Goal: Information Seeking & Learning: Learn about a topic

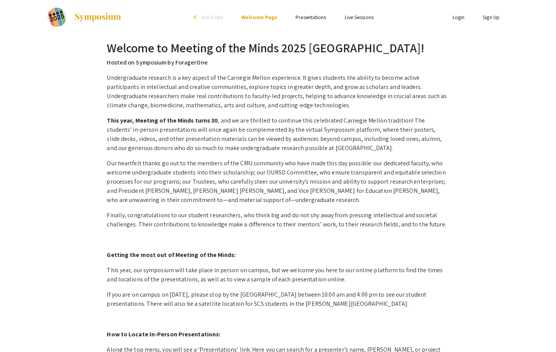
click at [315, 15] on link "Presentations" at bounding box center [311, 17] width 31 height 7
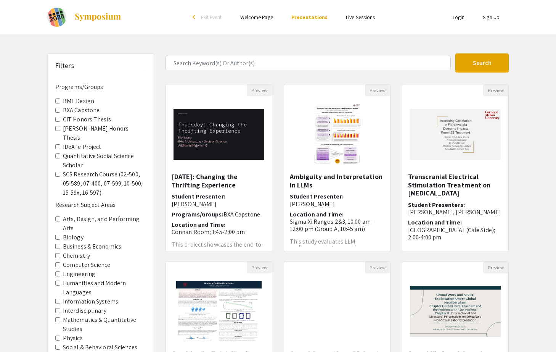
click at [57, 109] on Capstone "BXA Capstone" at bounding box center [57, 110] width 5 height 5
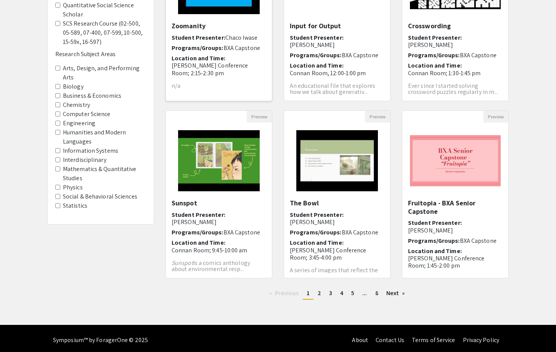
scroll to position [154, 0]
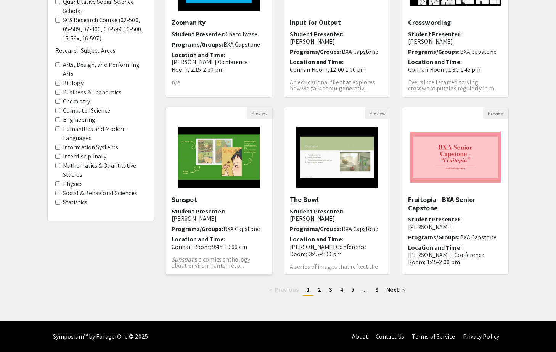
click at [209, 170] on img "Open Presentation <p>Sunspot</p>" at bounding box center [218, 157] width 96 height 76
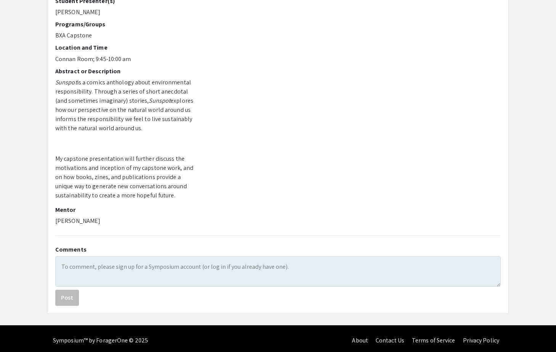
scroll to position [84, 0]
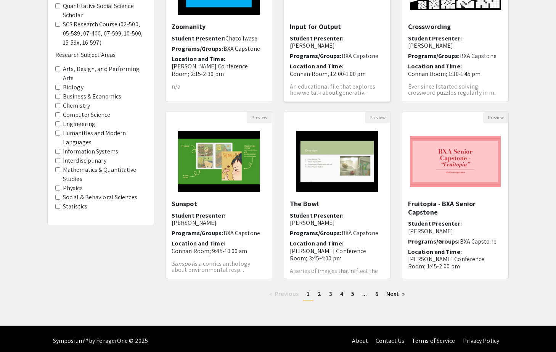
scroll to position [16, 0]
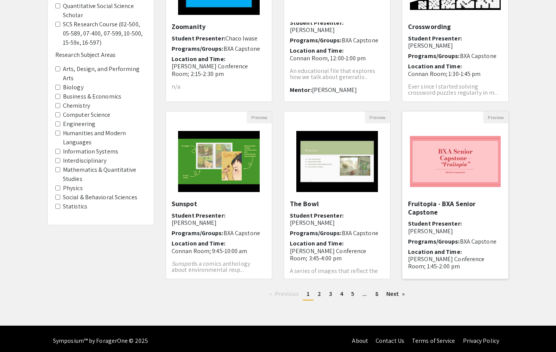
click at [434, 149] on img "Open Presentation <p>Fruitopia - BXA Senior Capstone</p>" at bounding box center [455, 161] width 106 height 66
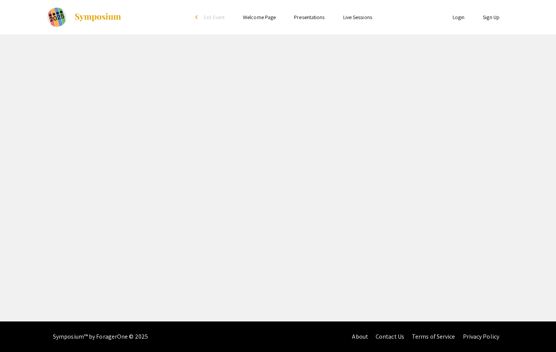
select select "custom"
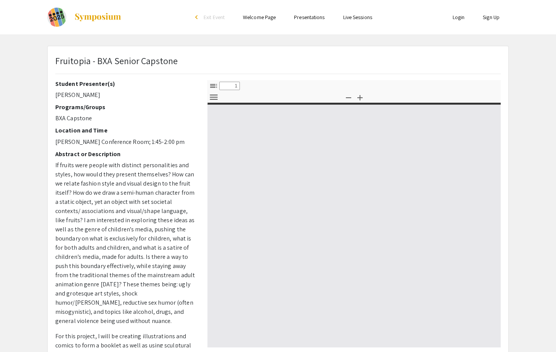
type input "0"
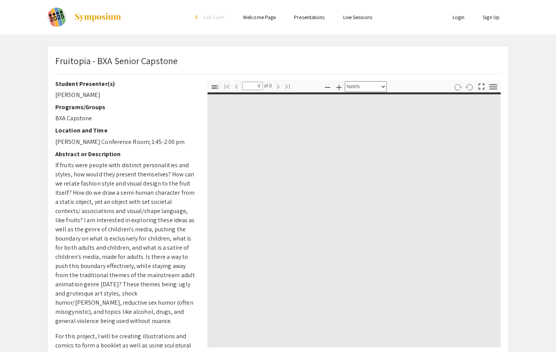
select select "auto"
type input "1"
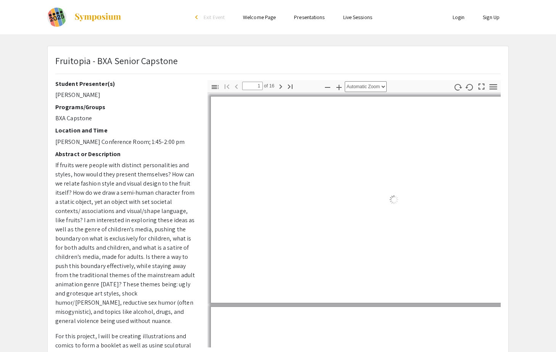
select select "auto"
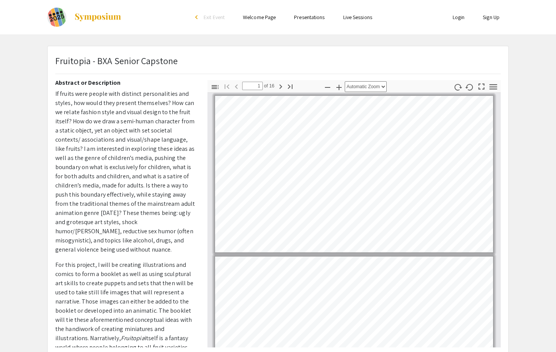
scroll to position [70, 0]
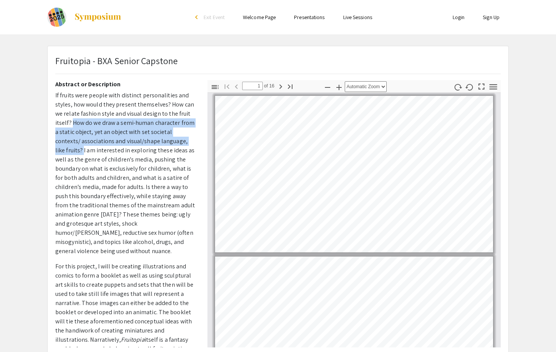
drag, startPoint x: 83, startPoint y: 149, endPoint x: 74, endPoint y: 125, distance: 25.7
click at [74, 124] on span "If fruits were people with distinct personalities and styles, how would they pr…" at bounding box center [125, 173] width 140 height 164
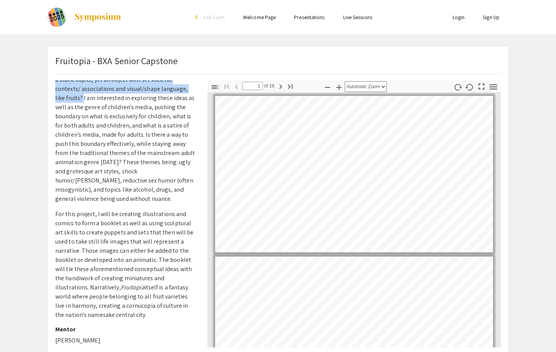
scroll to position [124, 0]
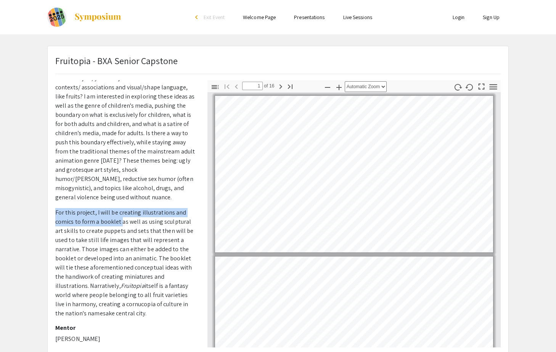
drag, startPoint x: 121, startPoint y: 225, endPoint x: 54, endPoint y: 212, distance: 67.5
click at [54, 212] on div "Student Presenter(s) [PERSON_NAME] Programs/Groups BXA Capstone Location and Ti…" at bounding box center [126, 213] width 152 height 267
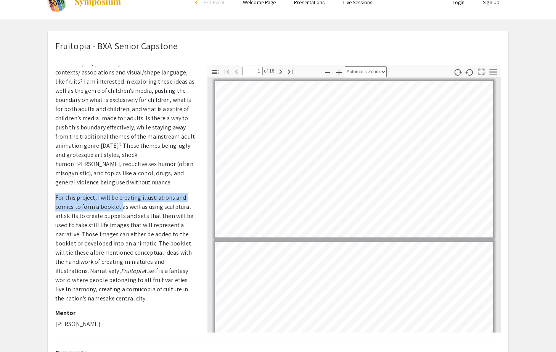
scroll to position [18, 0]
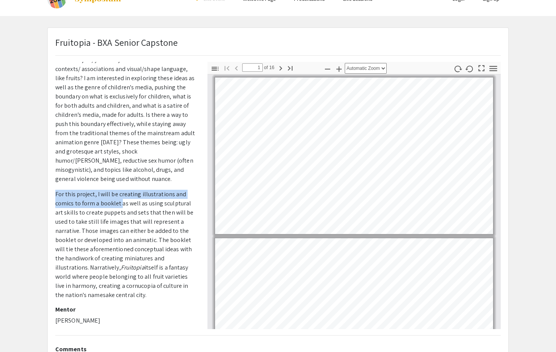
drag, startPoint x: 137, startPoint y: 296, endPoint x: 89, endPoint y: 270, distance: 54.3
click at [89, 270] on p "For this project, I will be creating illustrations and comics to form a booklet…" at bounding box center [125, 245] width 141 height 110
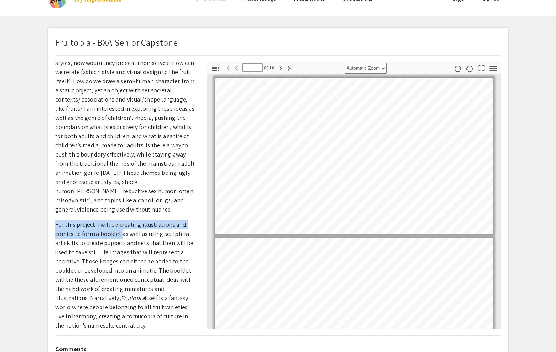
scroll to position [83, 0]
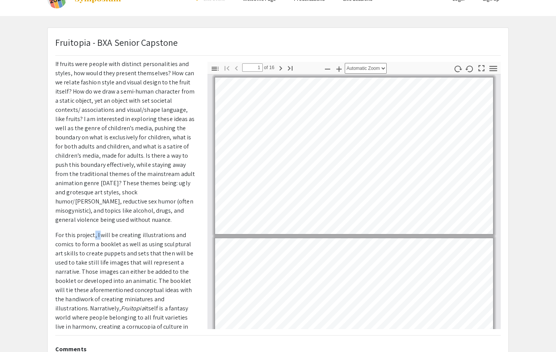
drag, startPoint x: 100, startPoint y: 237, endPoint x: 95, endPoint y: 237, distance: 5.0
click at [95, 236] on span "For this project, I will be creating illustrations and comics to form a booklet…" at bounding box center [124, 271] width 138 height 81
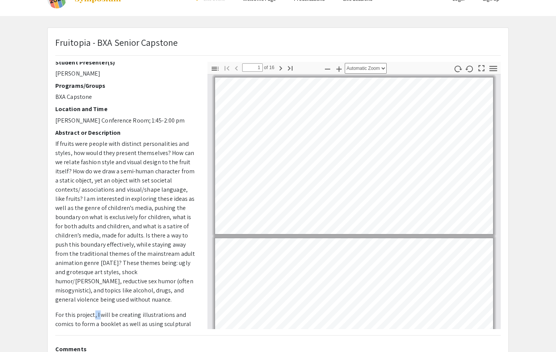
scroll to position [0, 0]
